Goal: Task Accomplishment & Management: Use online tool/utility

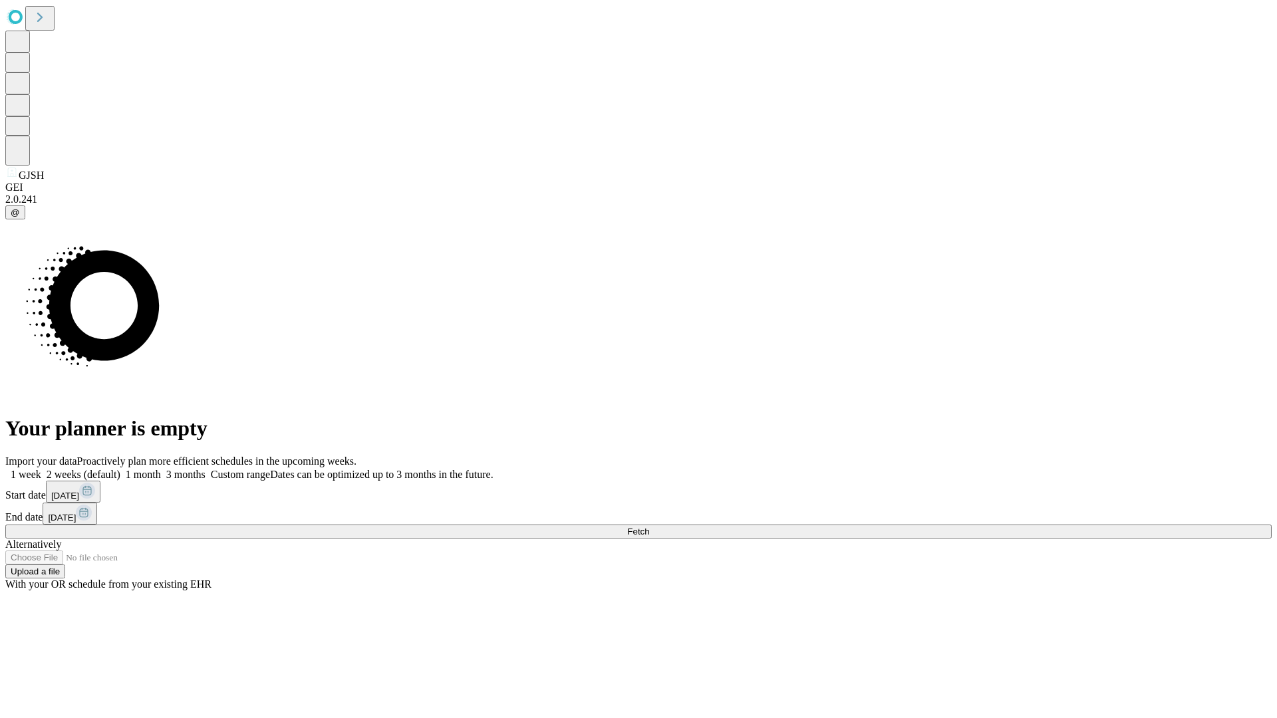
click at [649, 527] on span "Fetch" at bounding box center [638, 532] width 22 height 10
